Goal: Communication & Community: Answer question/provide support

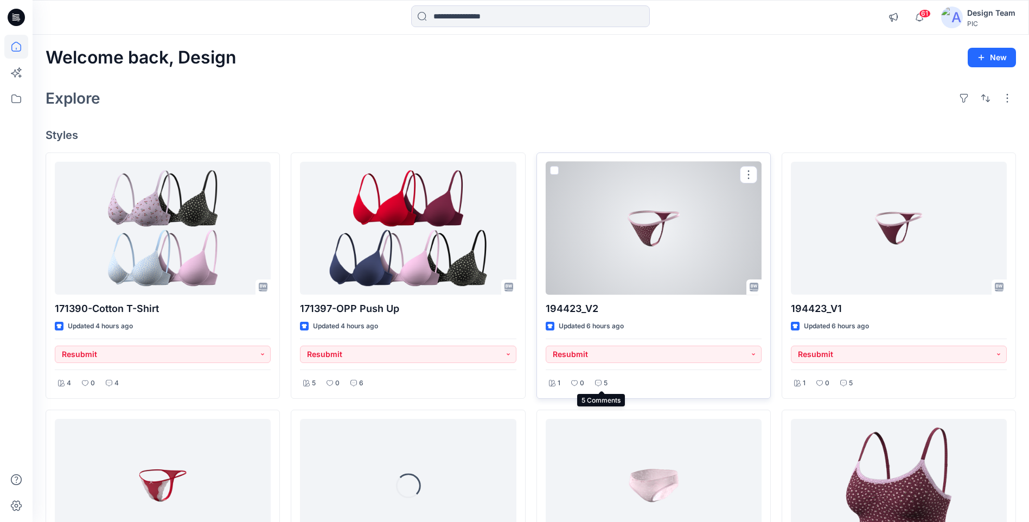
click at [601, 384] on div "5" at bounding box center [601, 383] width 19 height 14
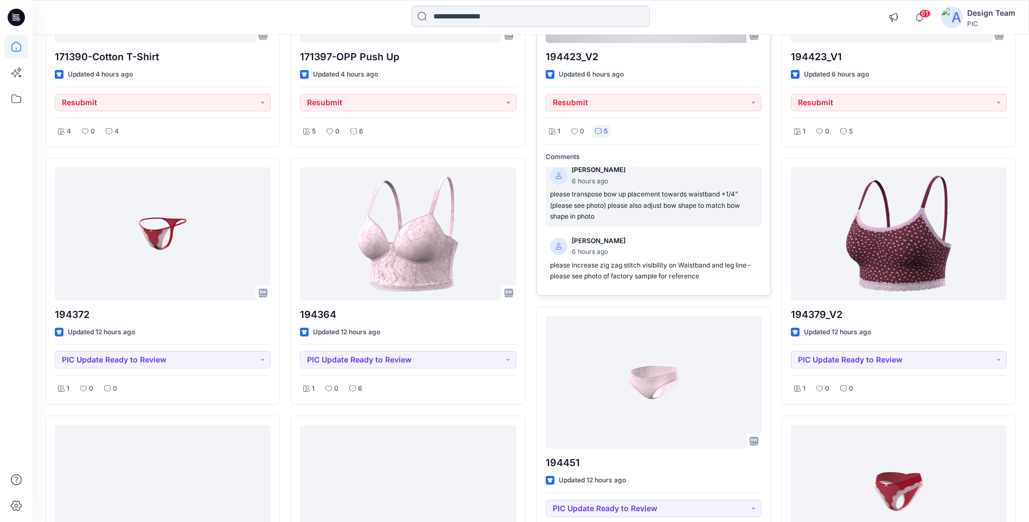
scroll to position [271, 0]
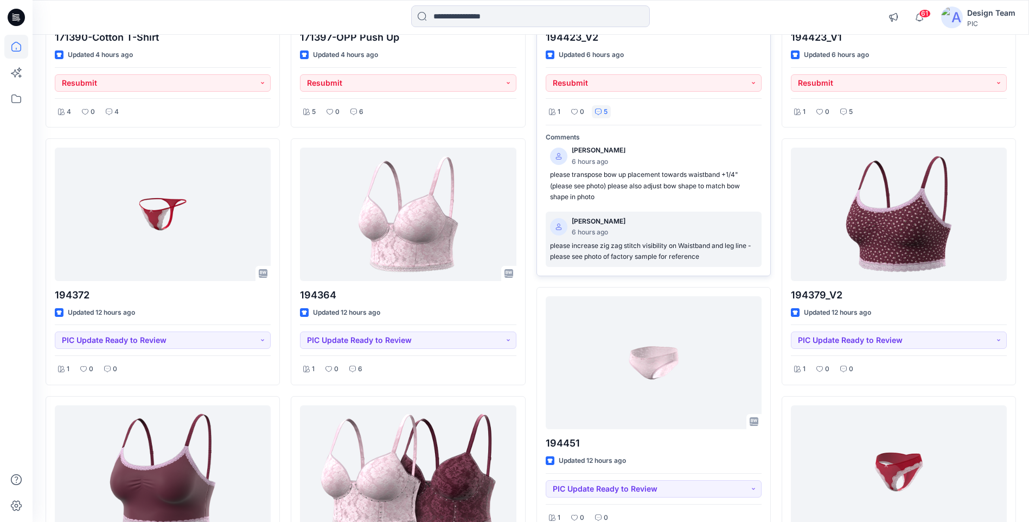
click at [616, 258] on p "please increase zig zag stitch visibility on Waistband and leg line - please se…" at bounding box center [653, 251] width 207 height 22
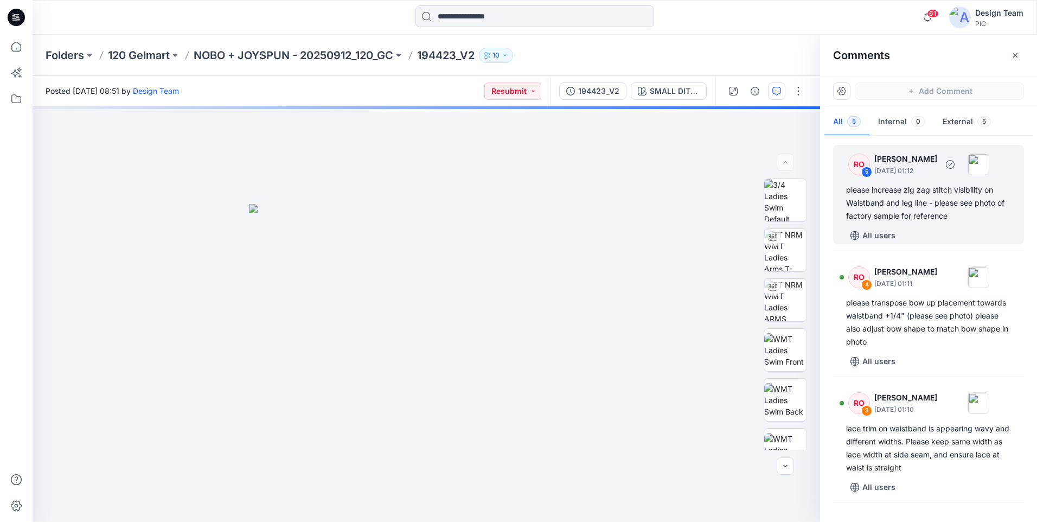
click at [870, 205] on div "please increase zig zag stitch visibility on Waistband and leg line - please se…" at bounding box center [928, 202] width 165 height 39
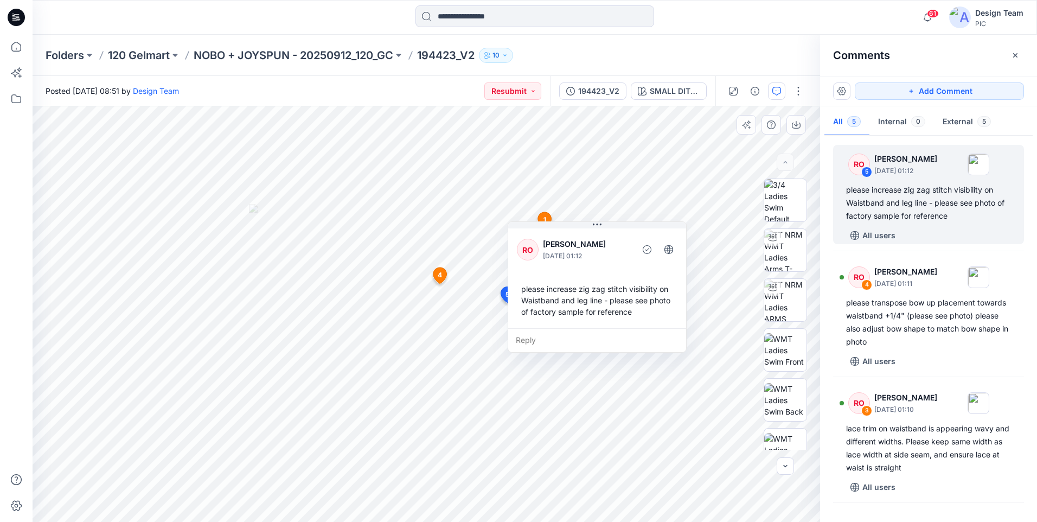
click at [576, 335] on div "Reply" at bounding box center [597, 340] width 178 height 24
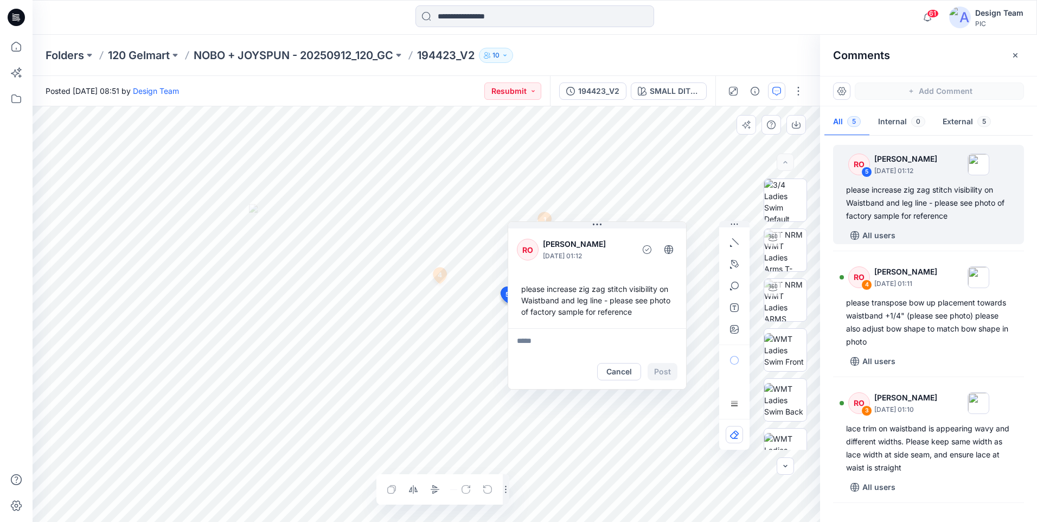
click at [444, 487] on div "Layer 1" at bounding box center [426, 313] width 787 height 415
click at [632, 374] on button "Cancel" at bounding box center [619, 371] width 44 height 17
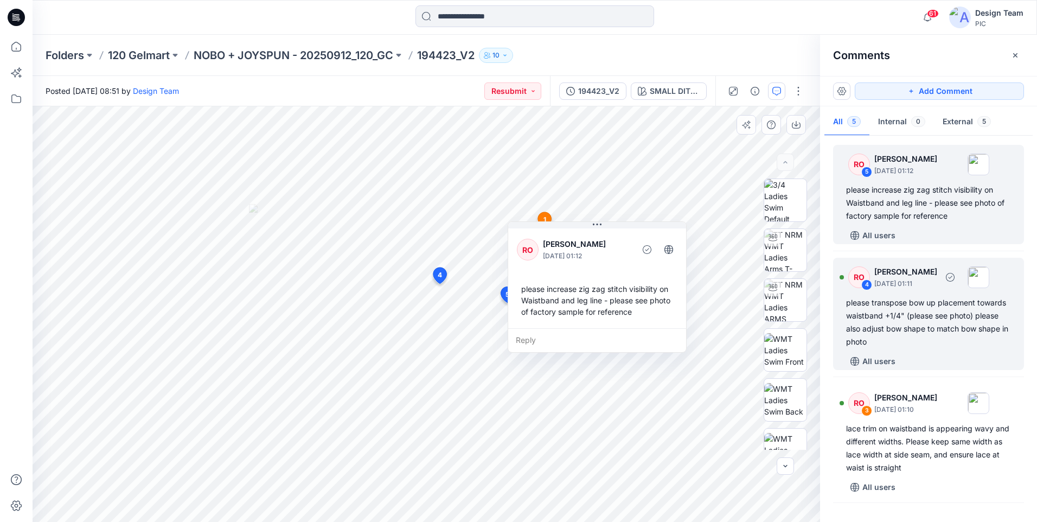
click at [920, 337] on div "please transpose bow up placement towards waistband +1/4" (please see photo) pl…" at bounding box center [928, 322] width 165 height 52
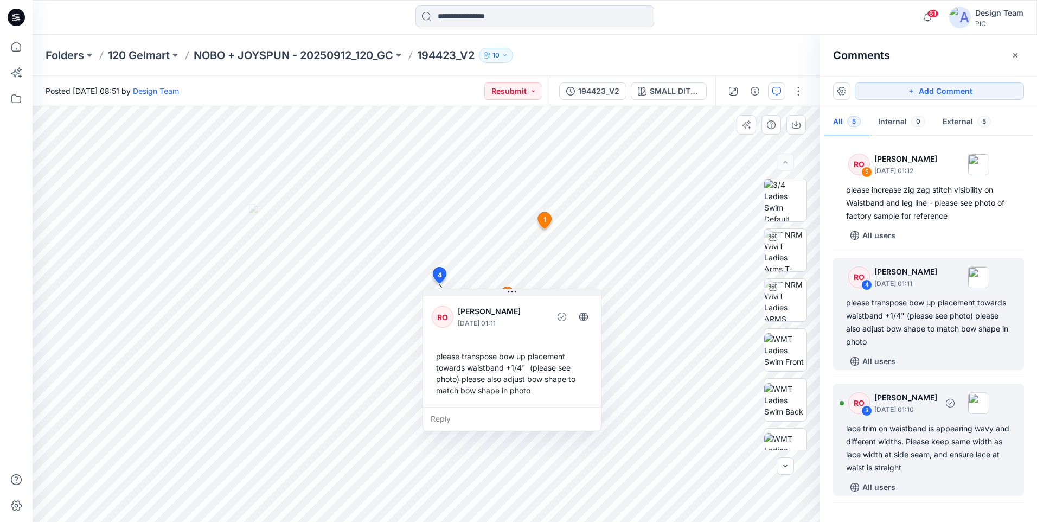
click at [894, 435] on div "lace trim on waistband is appearing wavy and different widths. Please keep same…" at bounding box center [928, 448] width 165 height 52
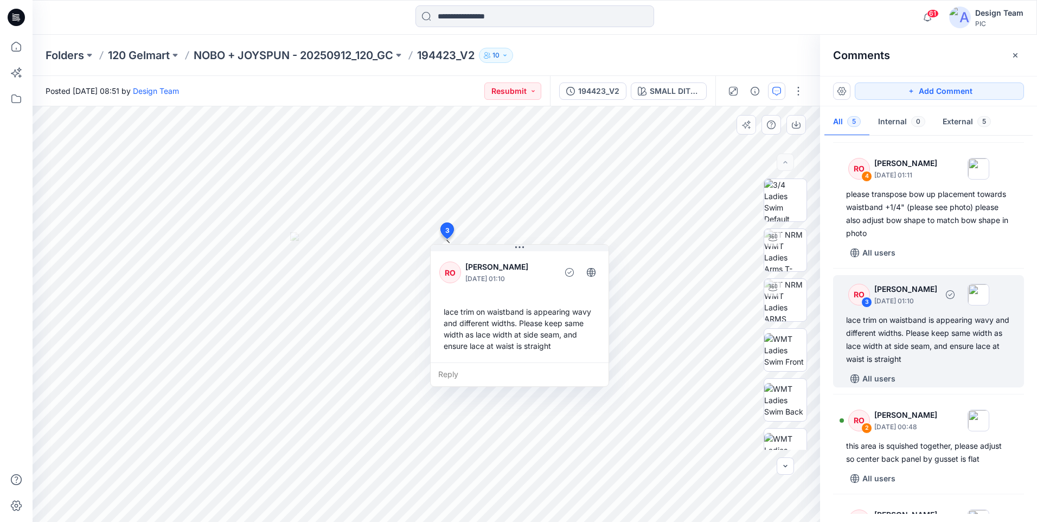
scroll to position [201, 0]
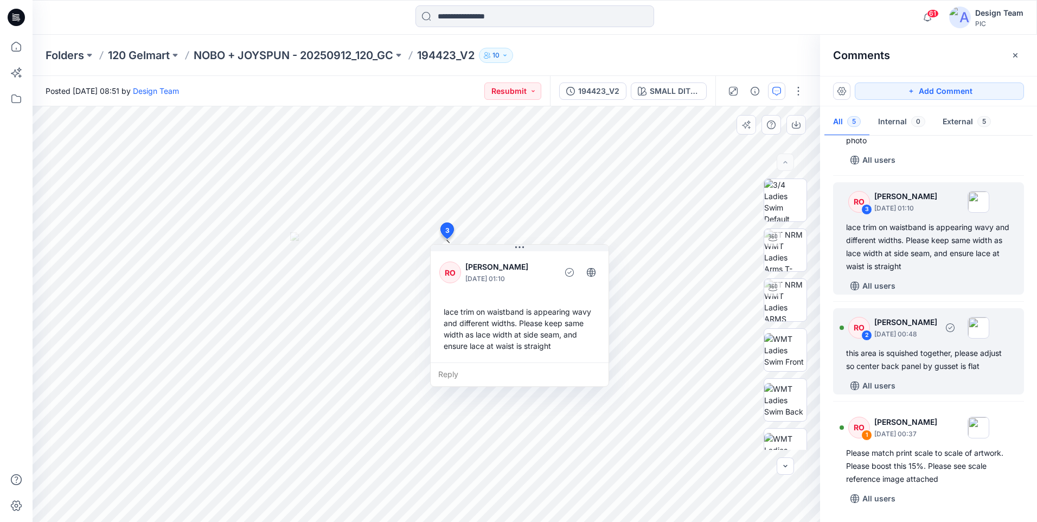
click at [903, 376] on div "RO 2 [PERSON_NAME] [DATE] 00:48 this area is squished together, please adjust s…" at bounding box center [928, 351] width 191 height 86
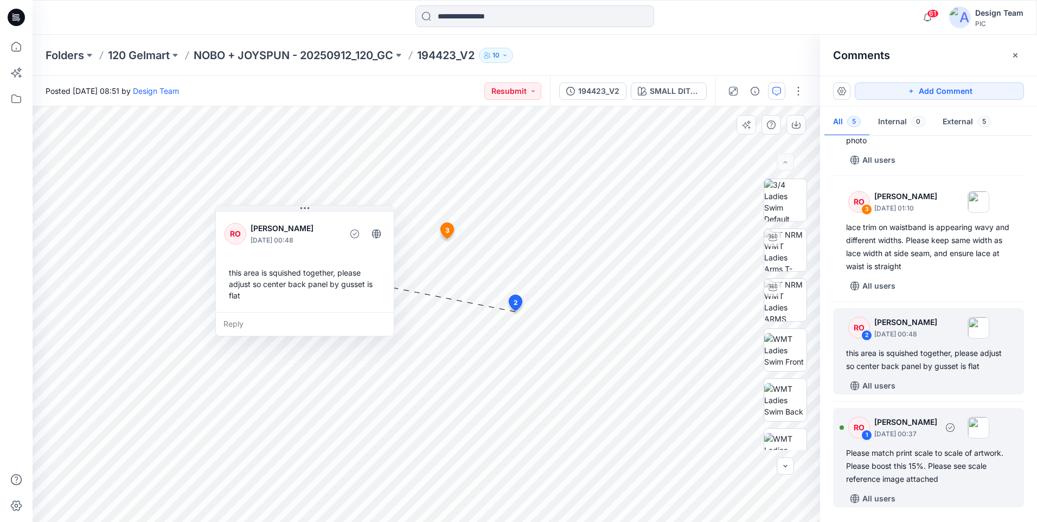
click at [931, 460] on div "Please match print scale to scale of artwork. Please boost this 15%. Please see…" at bounding box center [928, 465] width 165 height 39
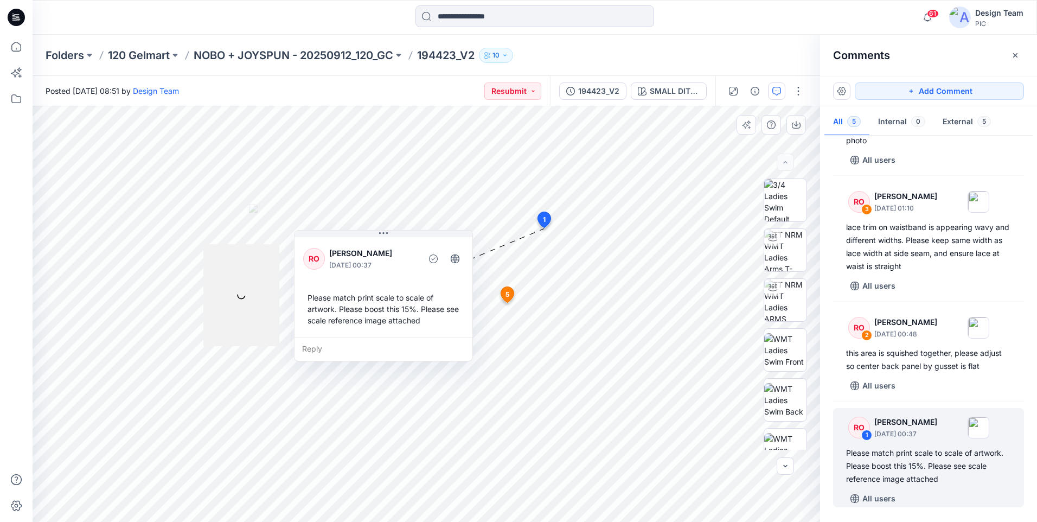
click at [301, 351] on div "Reply" at bounding box center [383, 349] width 178 height 24
click at [401, 385] on button "Cancel" at bounding box center [405, 379] width 44 height 17
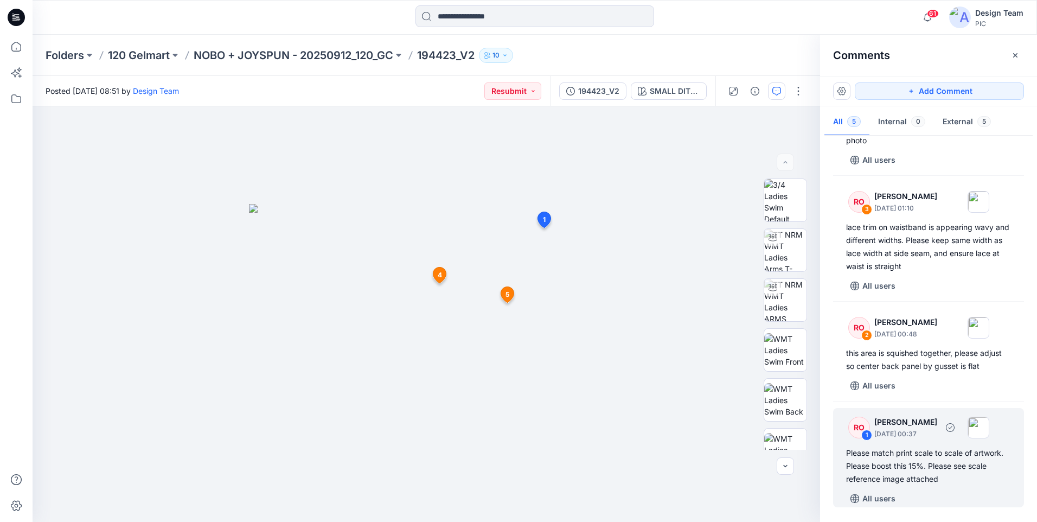
click at [905, 448] on div "Please match print scale to scale of artwork. Please boost this 15%. Please see…" at bounding box center [928, 465] width 165 height 39
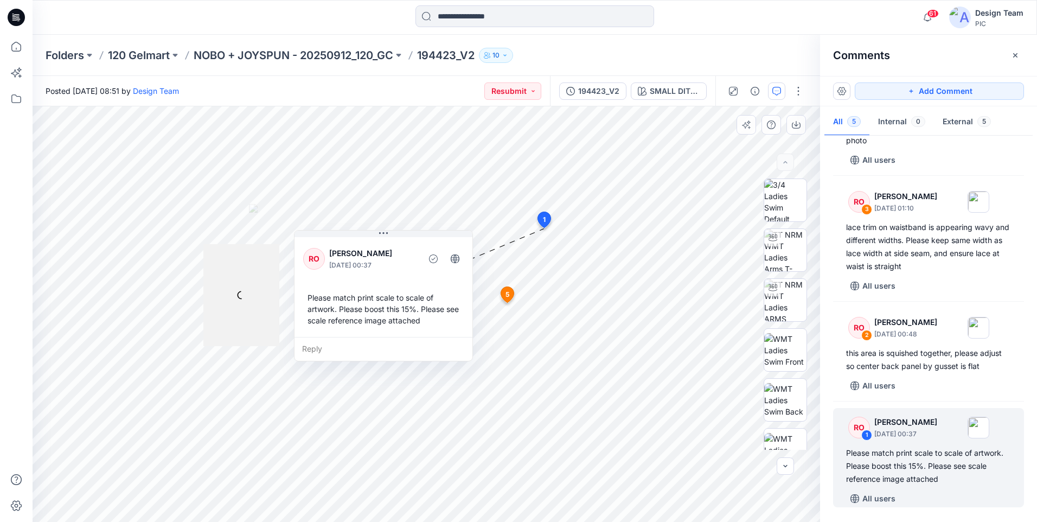
click at [233, 303] on div at bounding box center [241, 295] width 76 height 102
click at [310, 352] on div "Reply" at bounding box center [383, 349] width 178 height 24
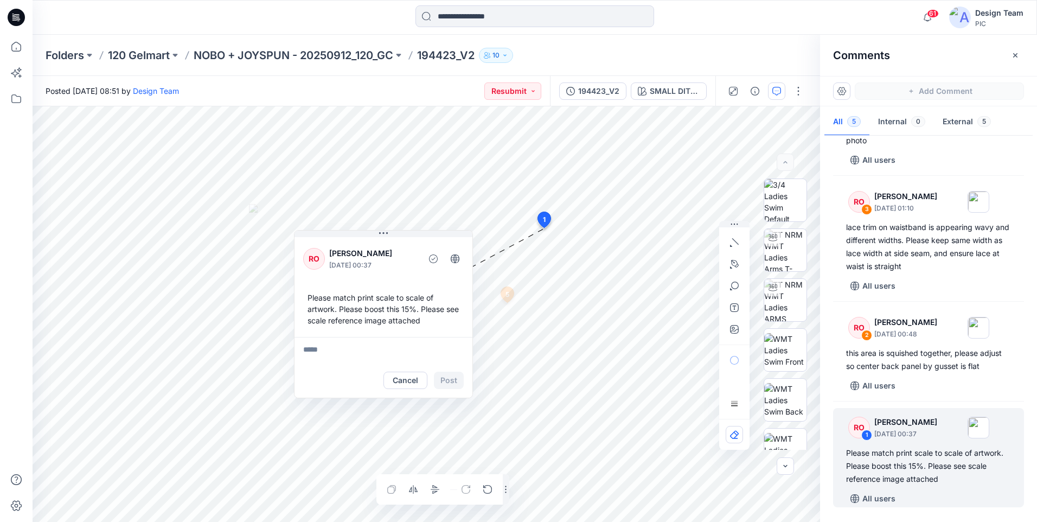
click at [380, 490] on div "Layer 1" at bounding box center [426, 313] width 787 height 415
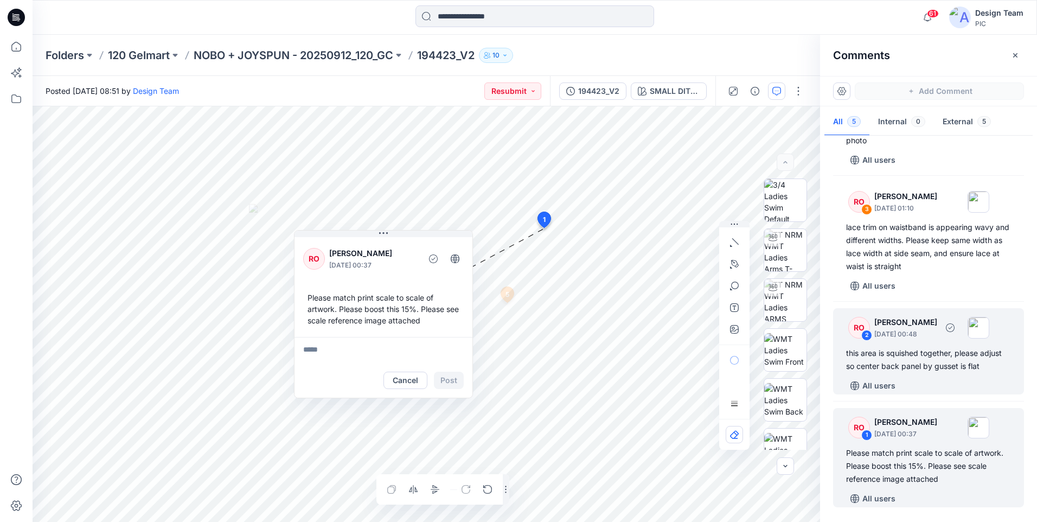
click at [903, 350] on div "this area is squished together, please adjust so center back panel by gusset is…" at bounding box center [928, 359] width 165 height 26
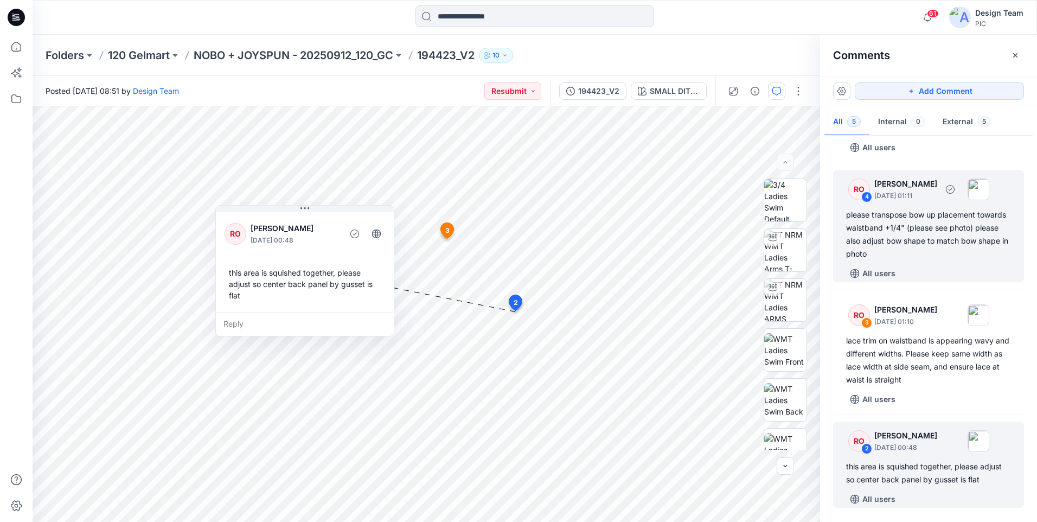
scroll to position [0, 0]
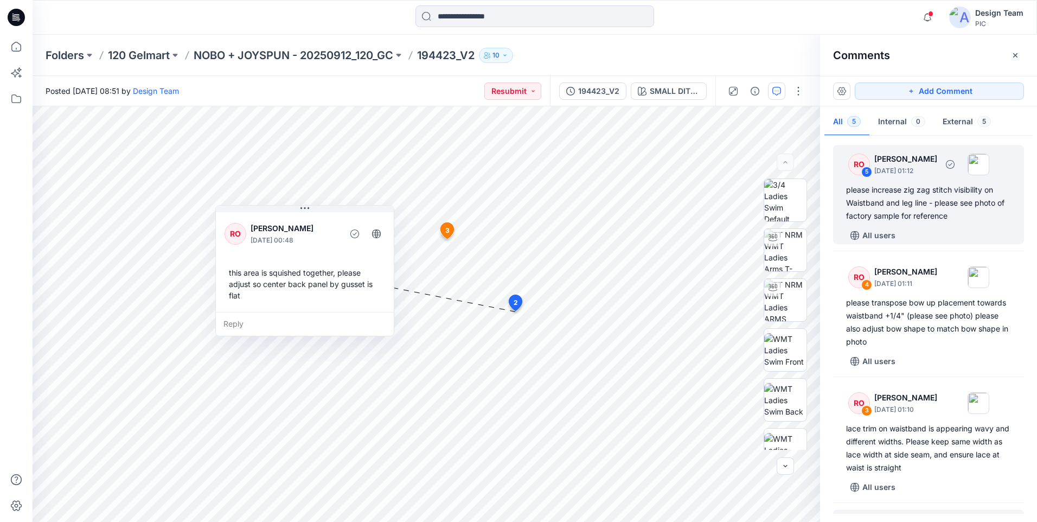
click at [889, 209] on div "please increase zig zag stitch visibility on Waistband and leg line - please se…" at bounding box center [928, 202] width 165 height 39
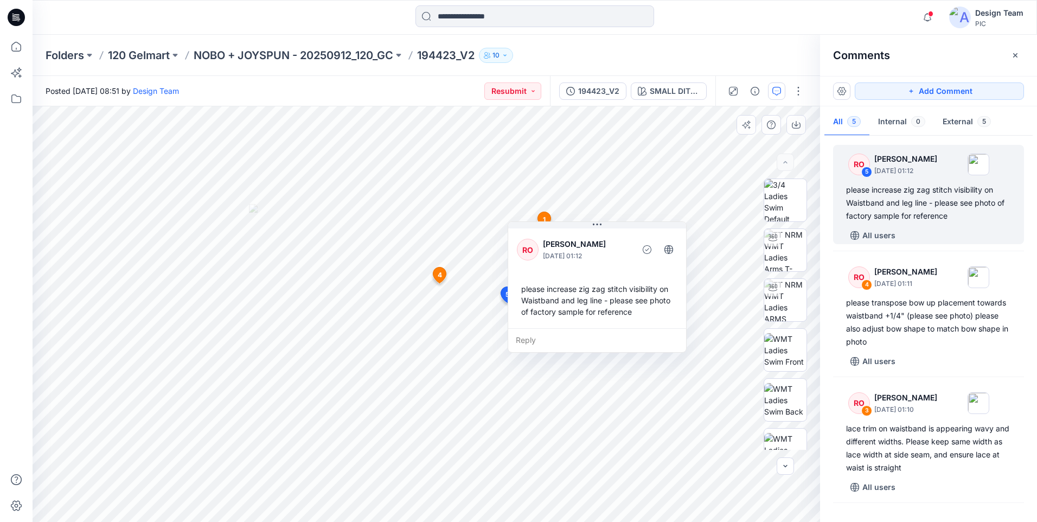
click at [521, 342] on div "Reply" at bounding box center [597, 340] width 178 height 24
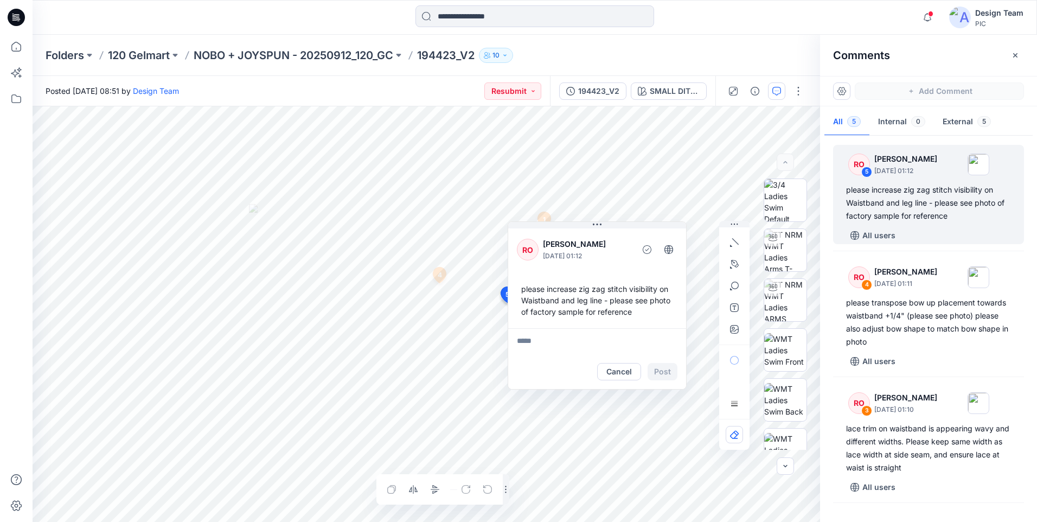
click at [393, 521] on html "Notifications RO [PERSON_NAME] commented on 194364 View Style 2 hours ago [PERS…" at bounding box center [518, 261] width 1037 height 522
click at [610, 371] on button "Cancel" at bounding box center [619, 371] width 44 height 17
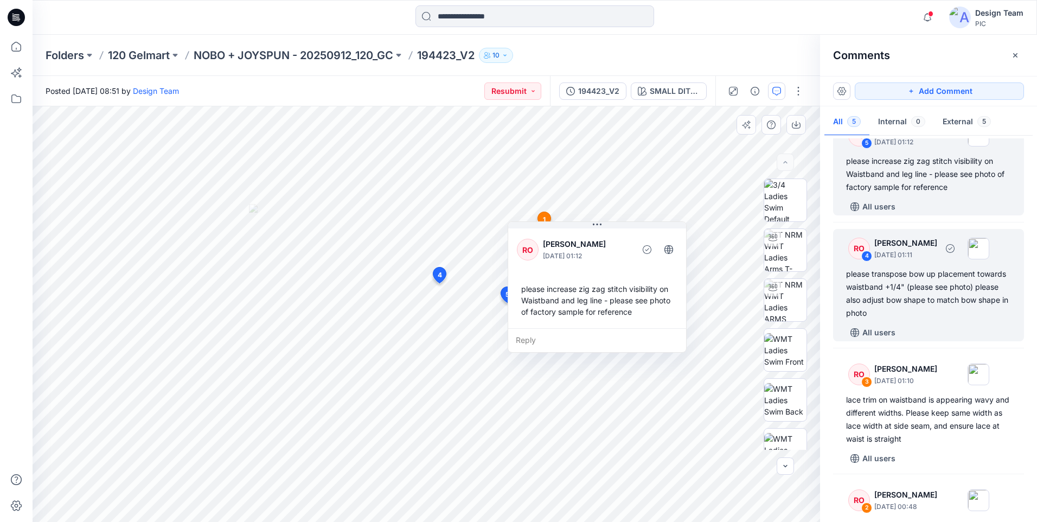
scroll to position [54, 0]
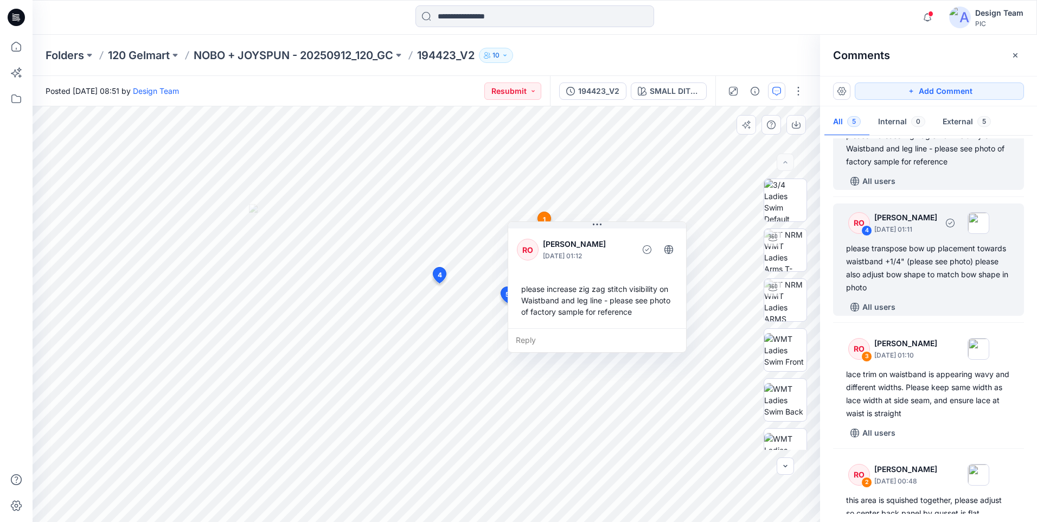
click at [917, 275] on div "please transpose bow up placement towards waistband +1/4" (please see photo) pl…" at bounding box center [928, 268] width 165 height 52
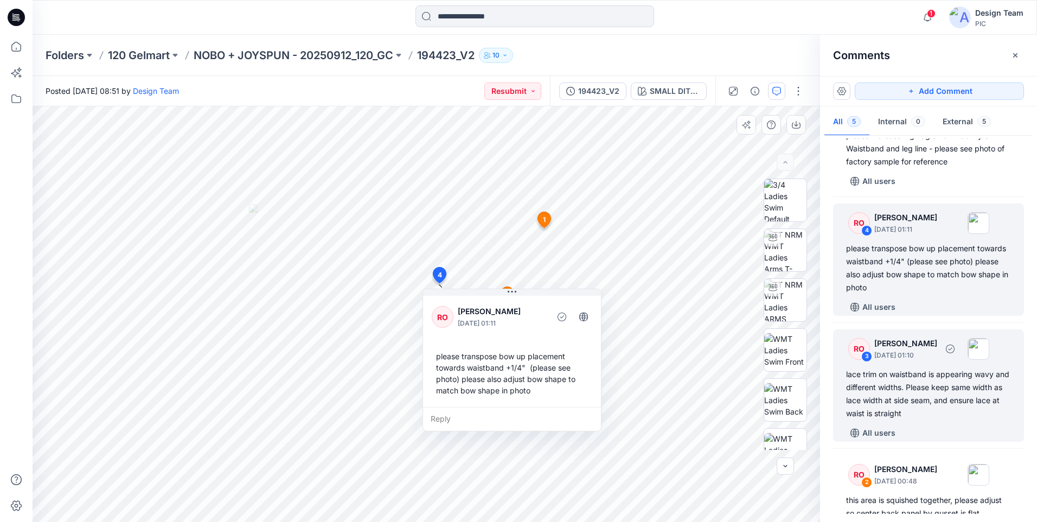
click at [904, 385] on div "lace trim on waistband is appearing wavy and different widths. Please keep same…" at bounding box center [928, 394] width 165 height 52
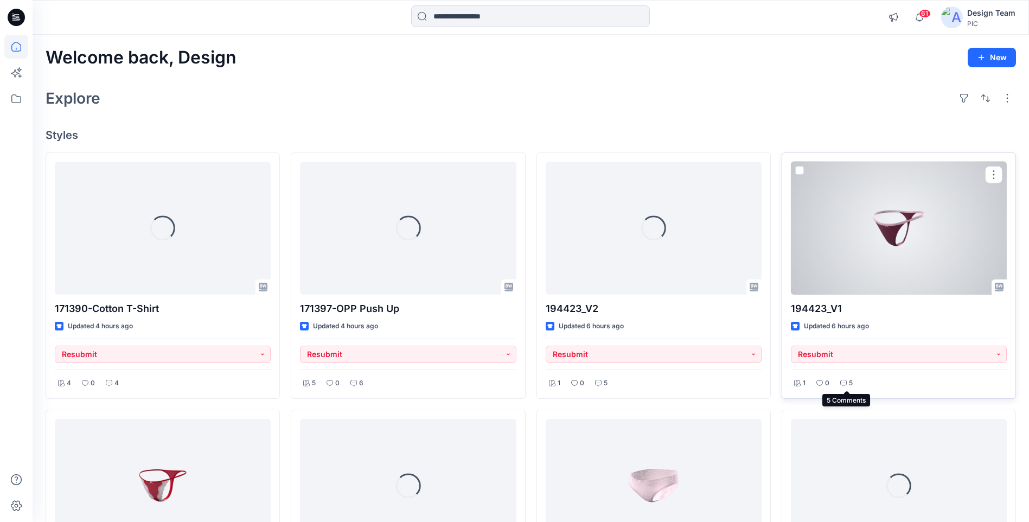
click at [844, 384] on icon at bounding box center [843, 383] width 7 height 7
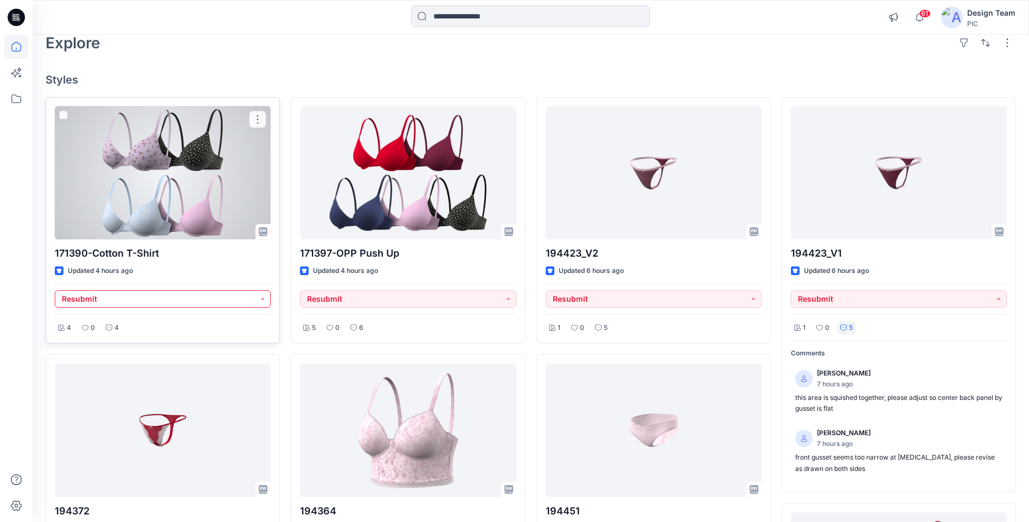
scroll to position [54, 0]
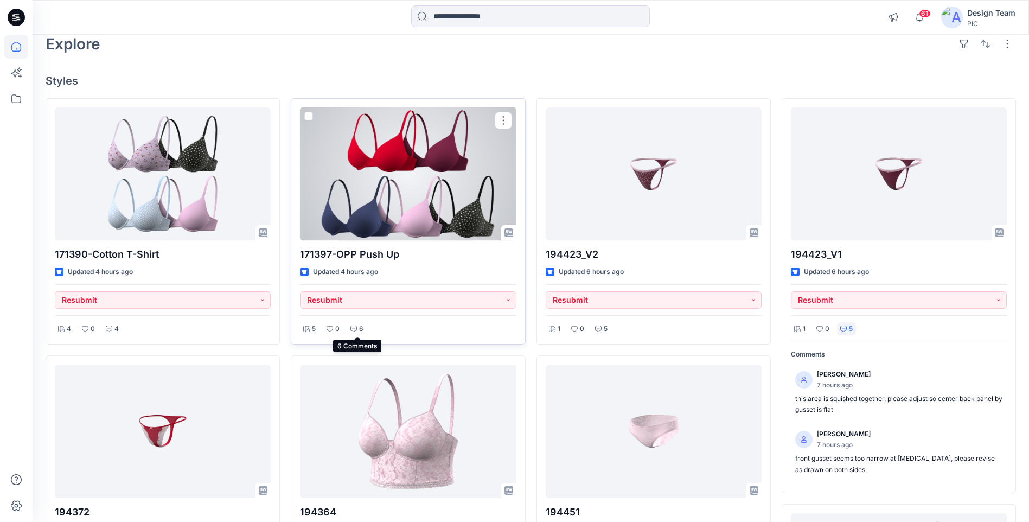
click at [356, 331] on icon at bounding box center [353, 328] width 7 height 7
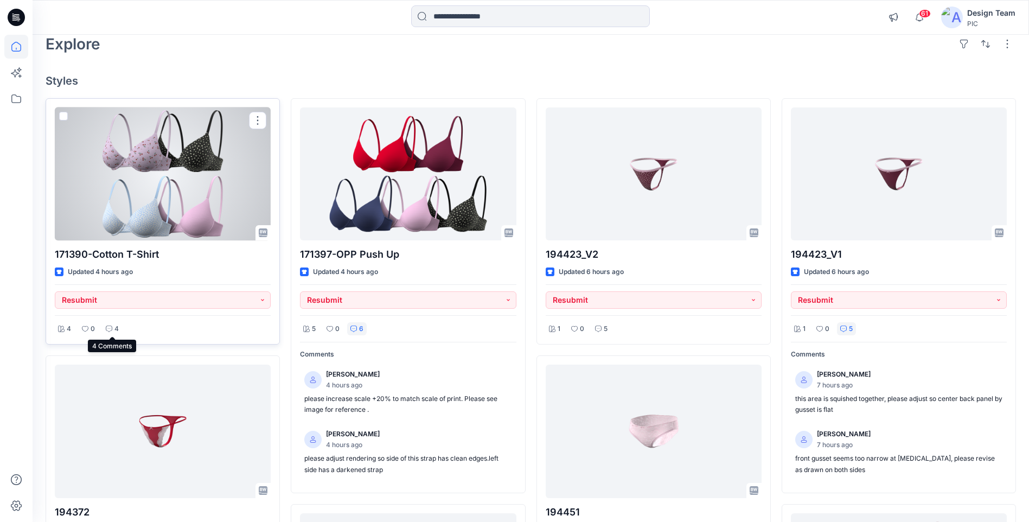
click at [112, 330] on div "4" at bounding box center [112, 329] width 20 height 14
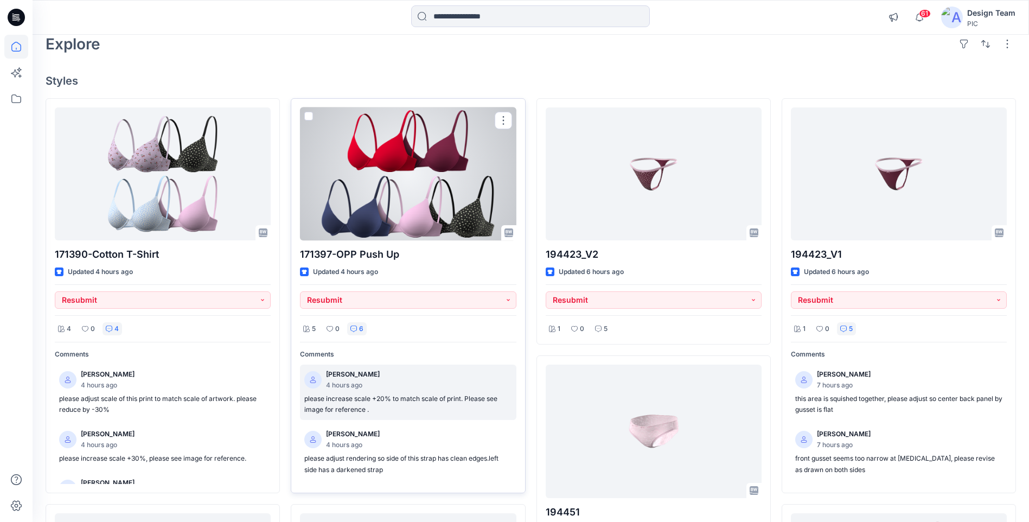
click at [395, 404] on p "please increase scale +20% to match scale of print. Please see image for refere…" at bounding box center [407, 404] width 207 height 22
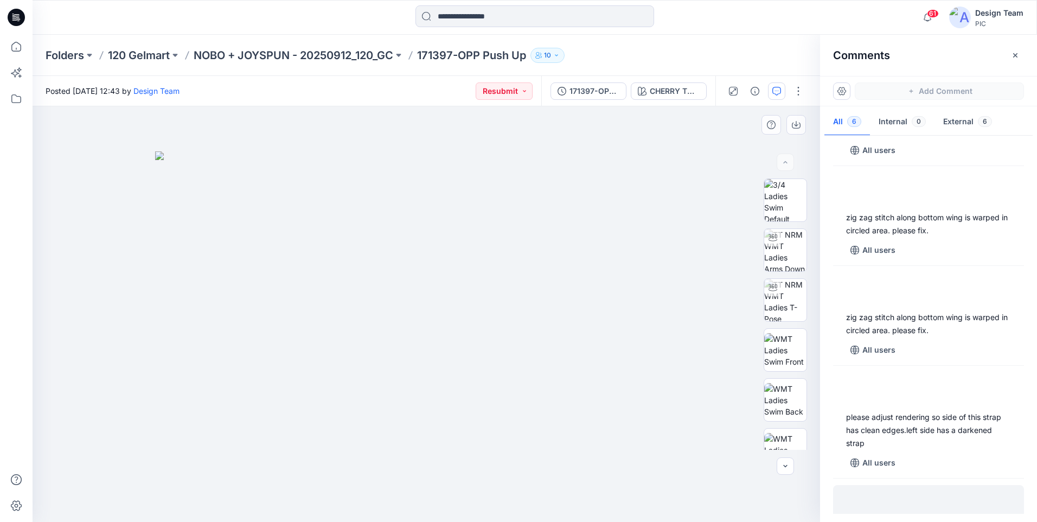
scroll to position [242, 0]
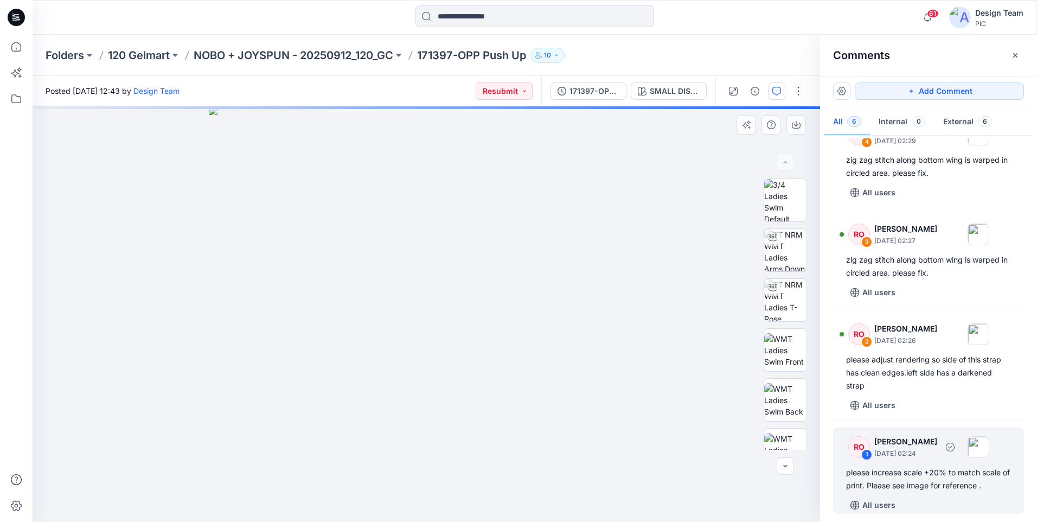
click at [891, 477] on div "please increase scale +20% to match scale of print. Please see image for refere…" at bounding box center [928, 479] width 165 height 26
